Goal: Task Accomplishment & Management: Complete application form

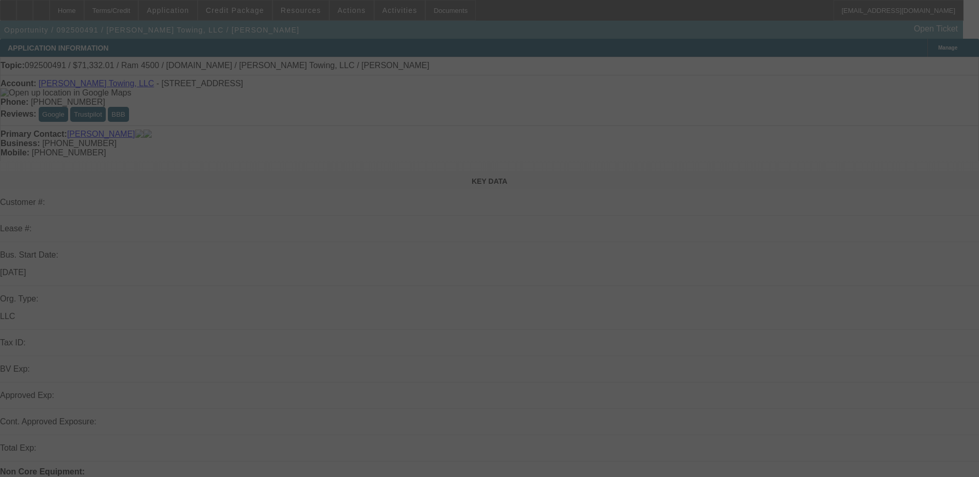
select select "0"
select select "2"
select select "0"
select select "6"
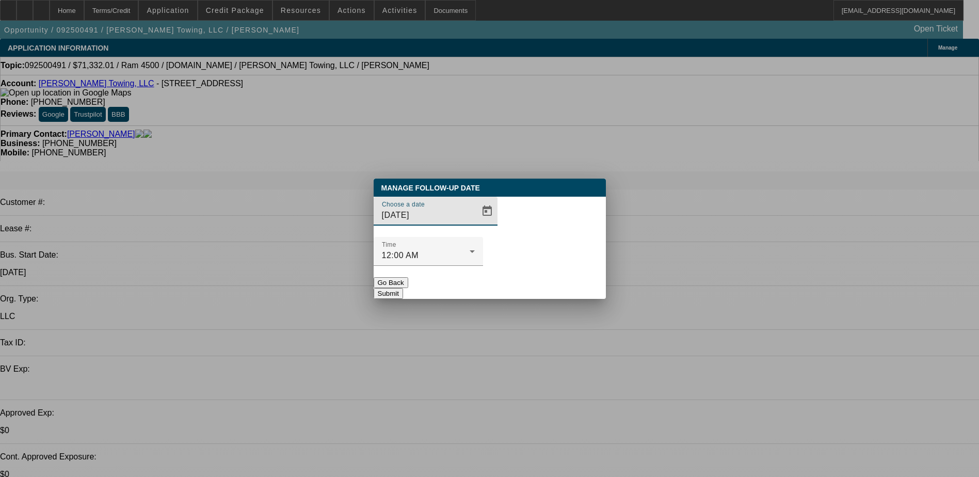
click at [408, 277] on button "Go Back" at bounding box center [390, 282] width 35 height 11
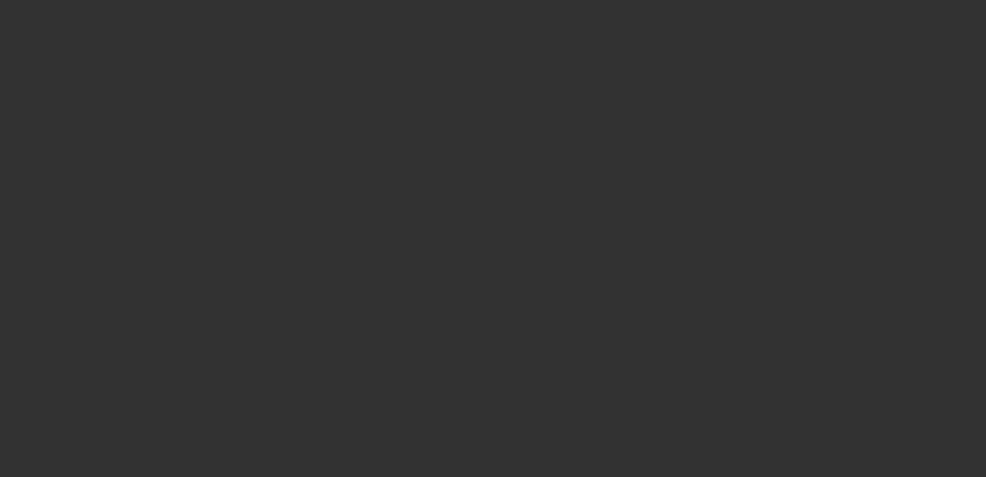
select select "0"
select select "6"
select select "0"
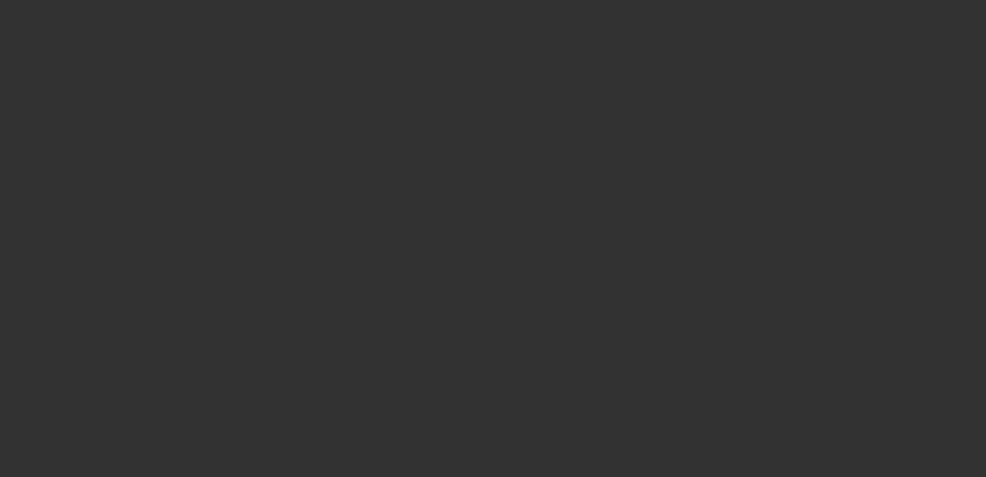
select select "0"
select select "3"
select select "0"
select select "6"
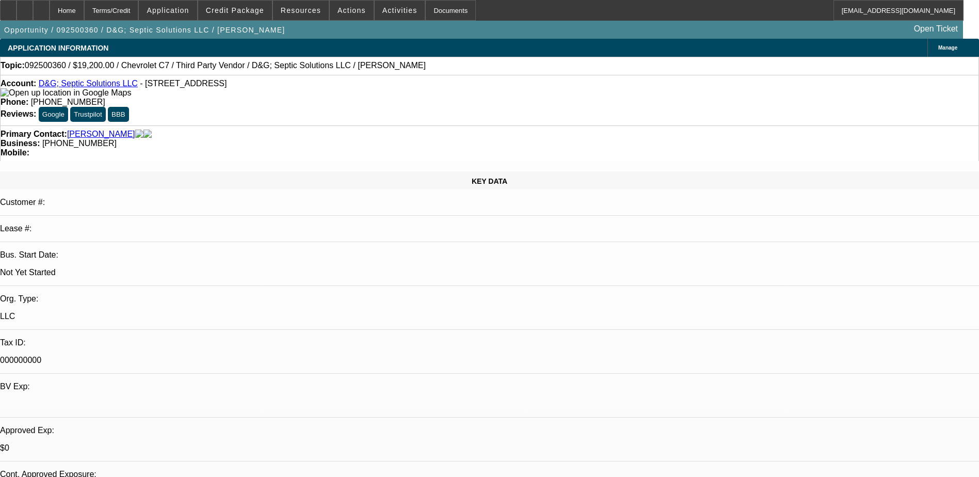
select select "0.2"
select select "2"
select select "0.1"
select select "0.2"
select select "2"
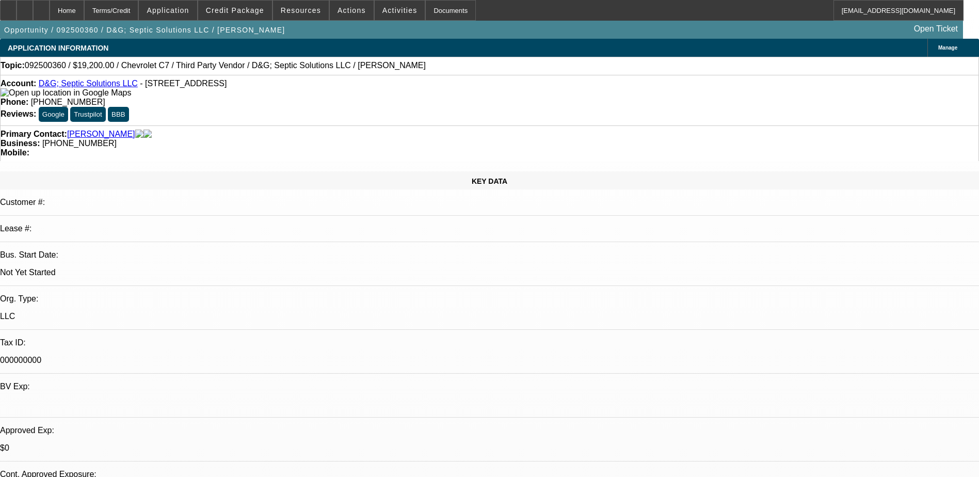
select select "0.1"
select select "0.2"
select select "2"
select select "0.1"
select select "0.2"
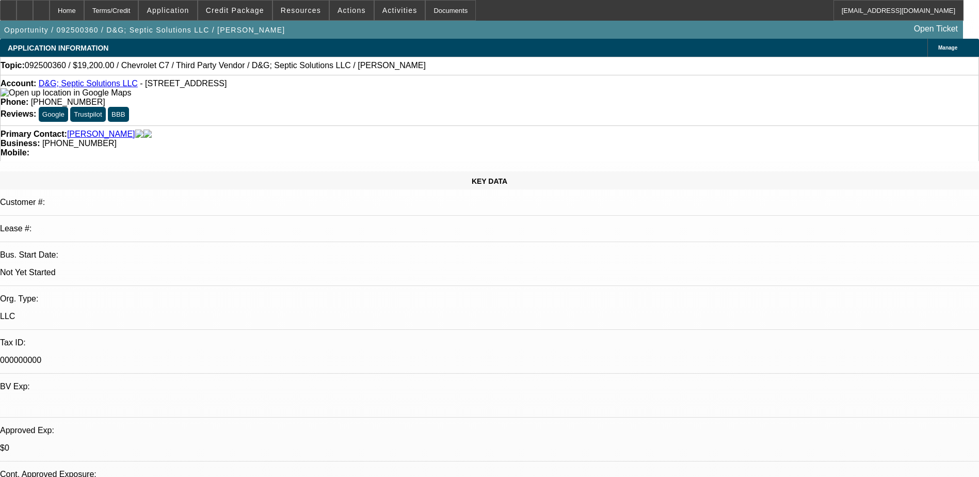
select select "2"
select select "0"
select select "1"
select select "2"
select select "4"
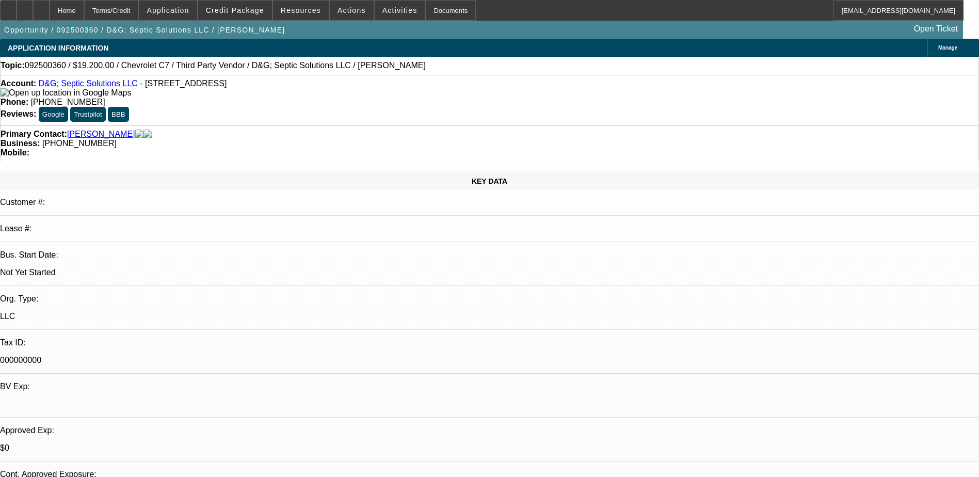
select select "1"
select select "2"
select select "4"
select select "1"
select select "2"
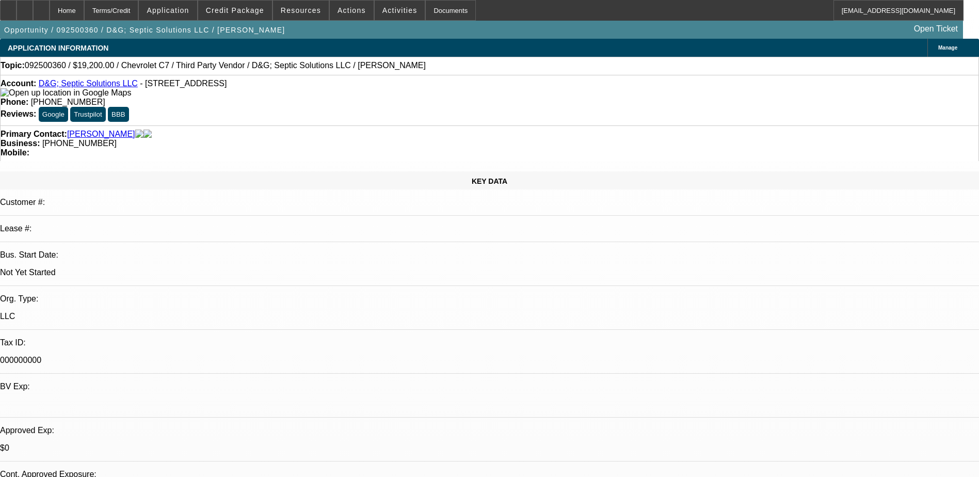
select select "4"
select select "1"
select select "2"
select select "6"
